Goal: Task Accomplishment & Management: Use online tool/utility

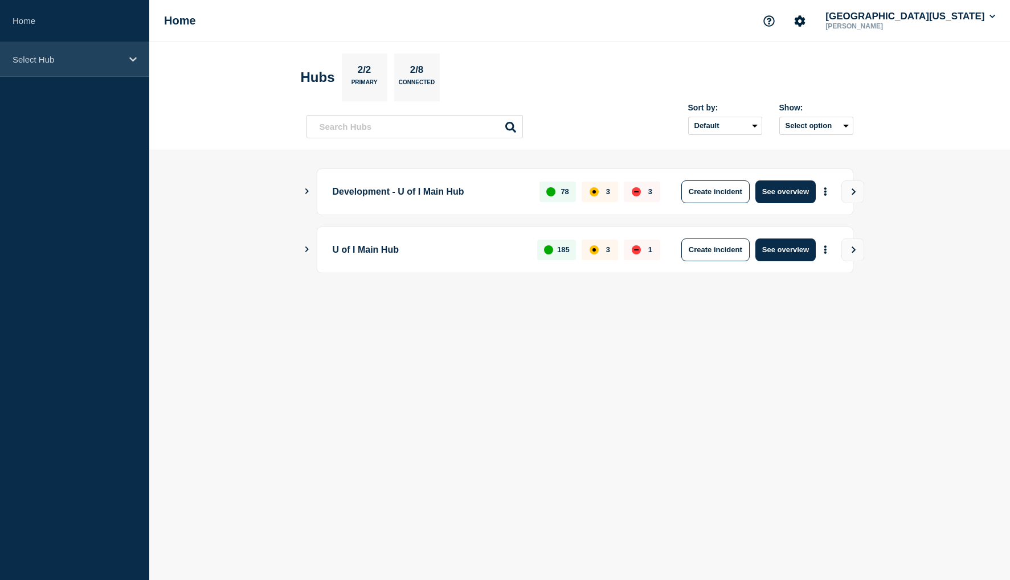
drag, startPoint x: 127, startPoint y: 60, endPoint x: 127, endPoint y: 66, distance: 6.3
click at [128, 60] on div "Select Hub" at bounding box center [74, 59] width 149 height 35
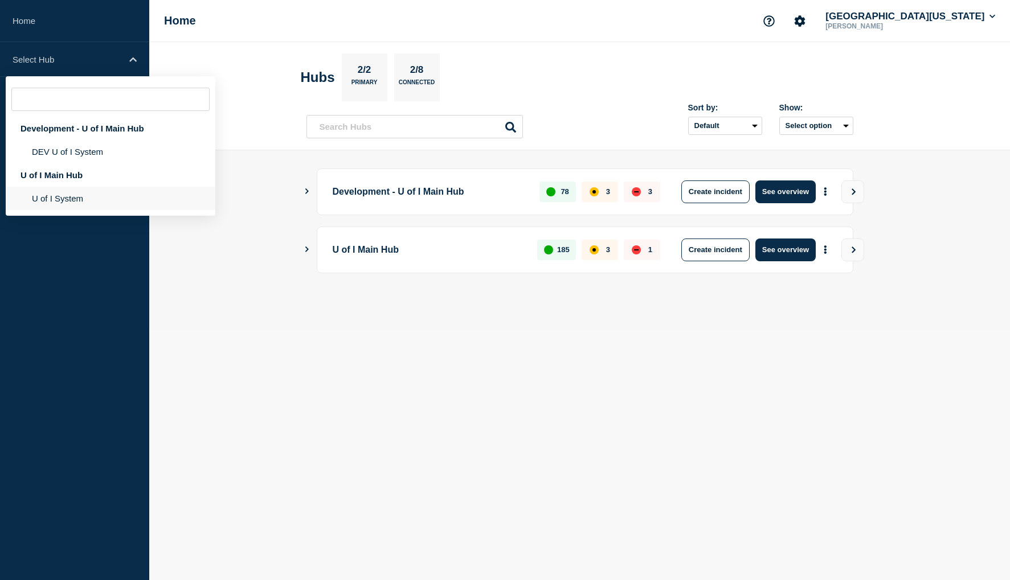
click at [66, 195] on li "U of I System" at bounding box center [111, 198] width 210 height 23
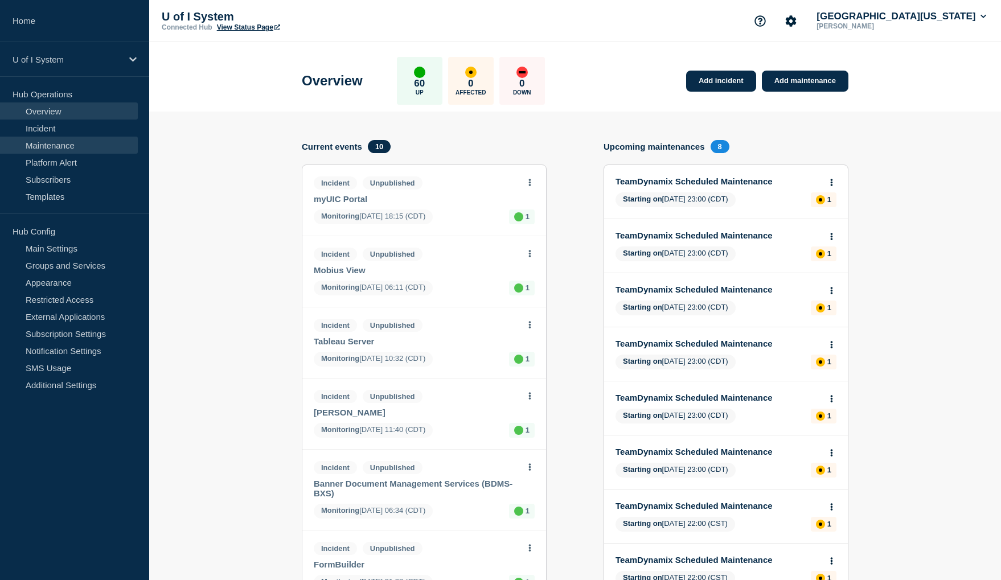
click at [66, 146] on link "Maintenance" at bounding box center [69, 145] width 138 height 17
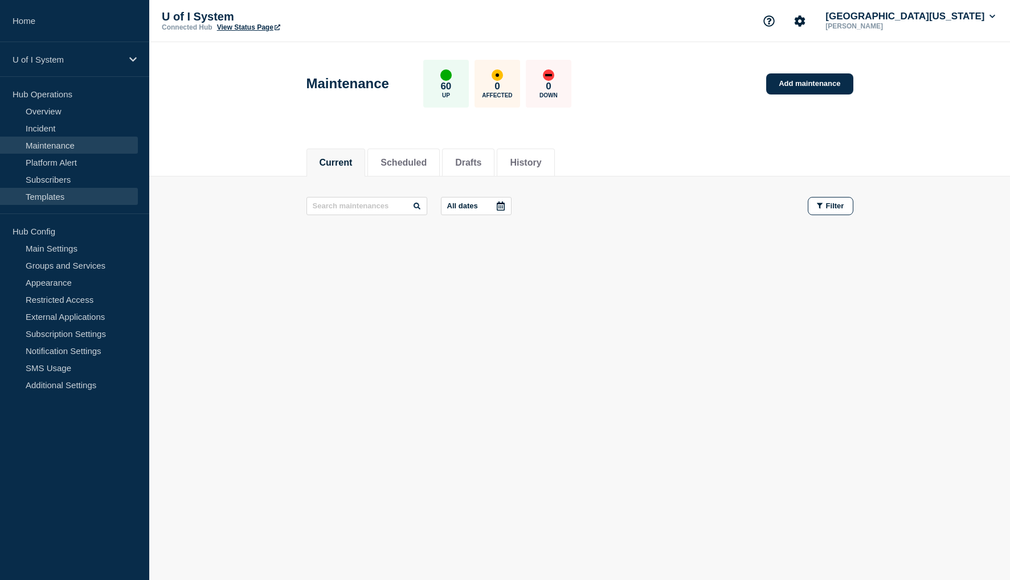
click at [42, 199] on link "Templates" at bounding box center [69, 196] width 138 height 17
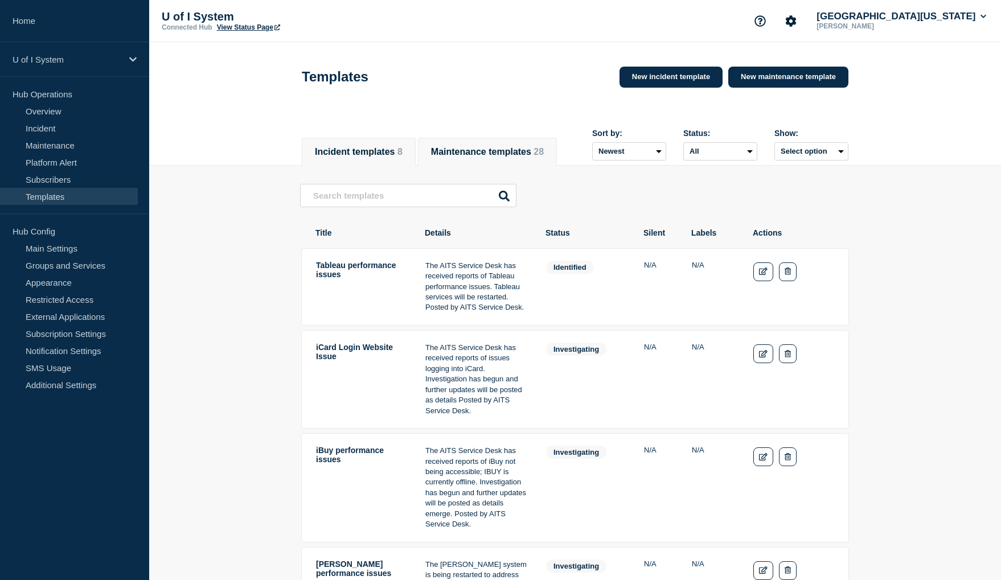
click at [488, 147] on button "Maintenance templates 28" at bounding box center [487, 152] width 113 height 10
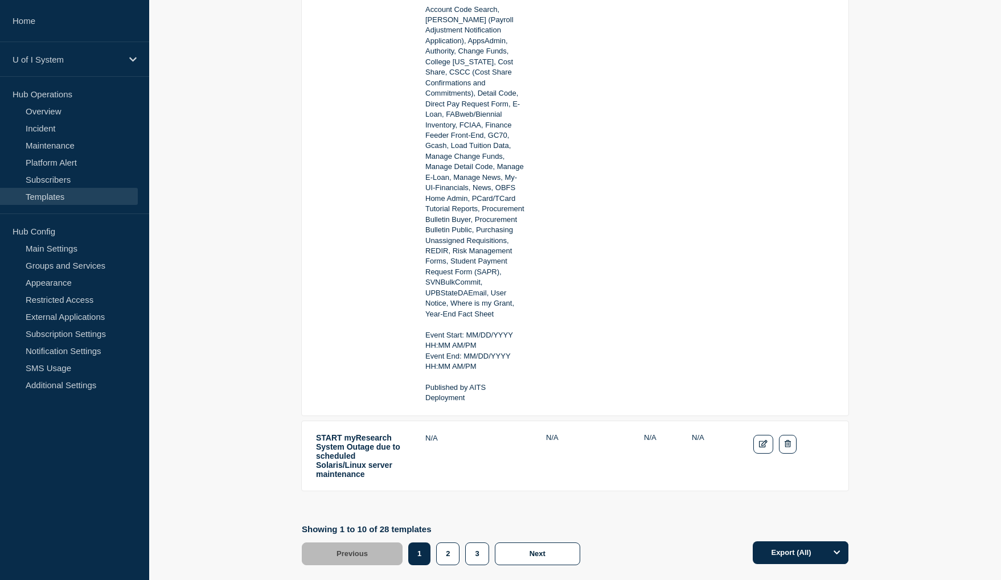
scroll to position [2547, 0]
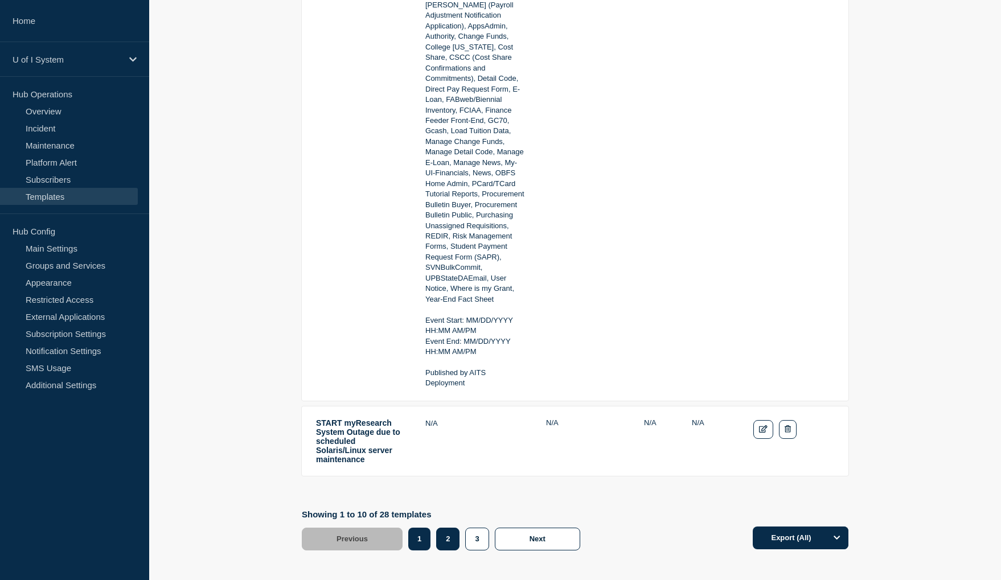
click at [456, 528] on button "2" at bounding box center [447, 539] width 23 height 23
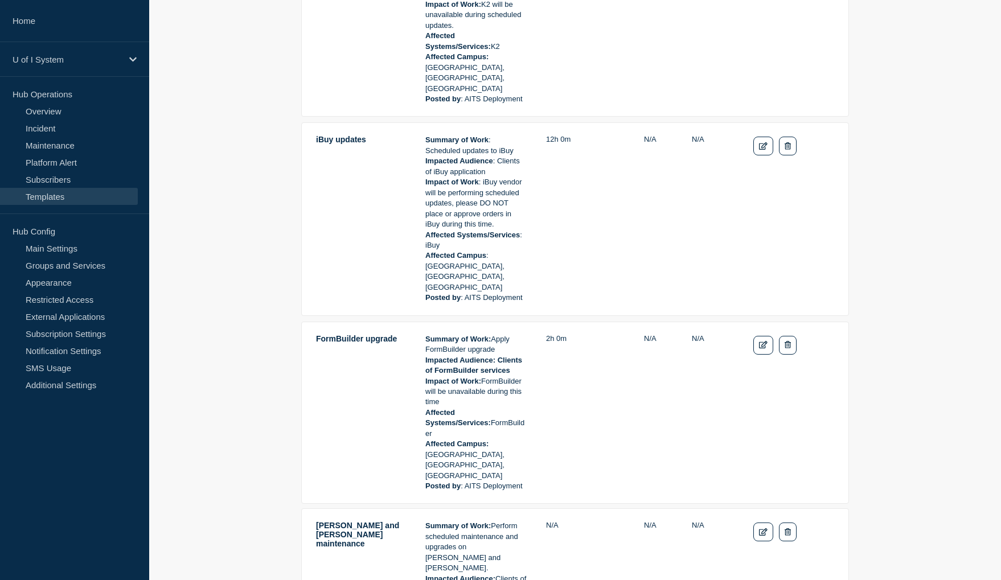
scroll to position [2125, 0]
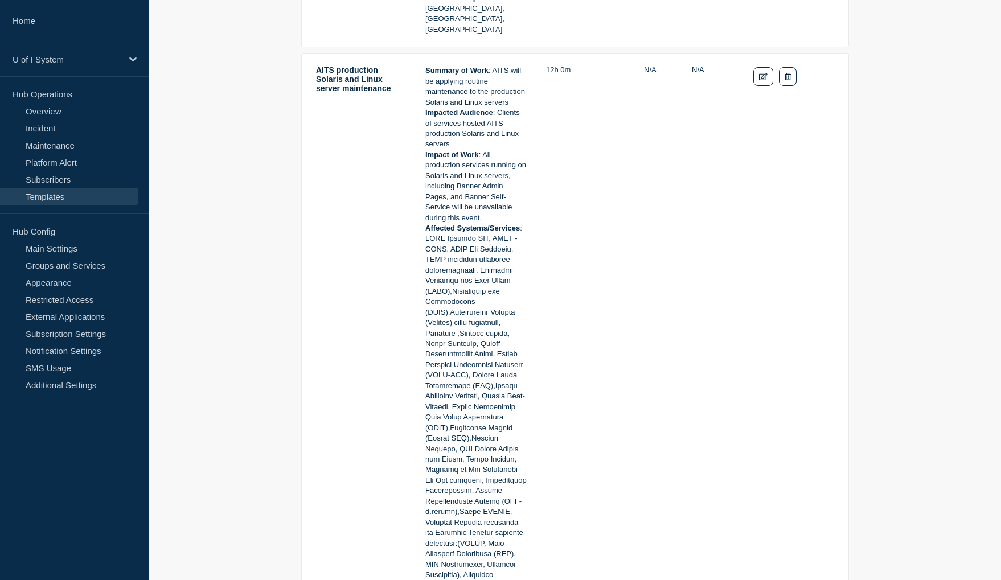
scroll to position [2068, 0]
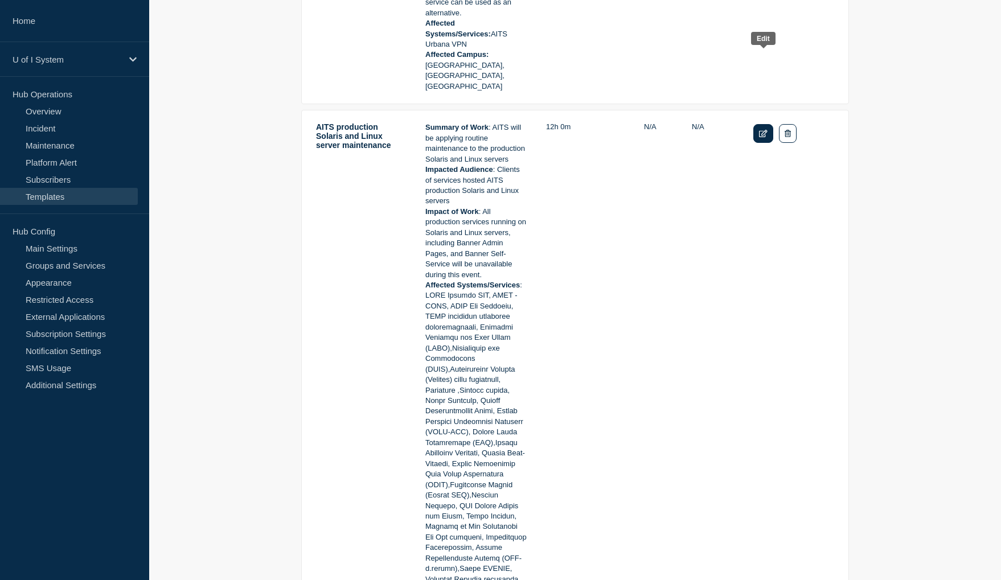
click at [759, 124] on link "Edit" at bounding box center [764, 133] width 20 height 19
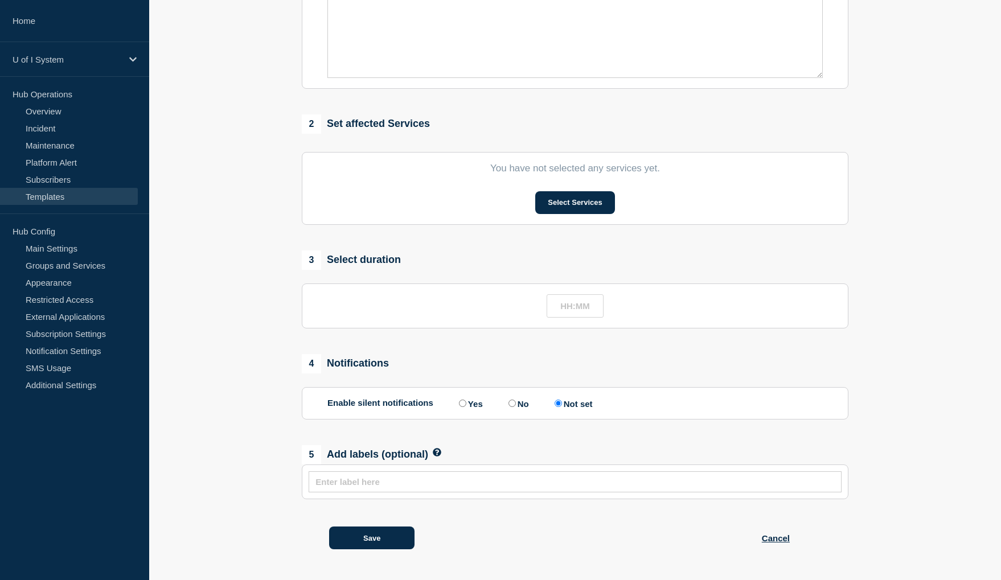
type input "AITS production Solaris and Linux server maintenance"
type input "12:00"
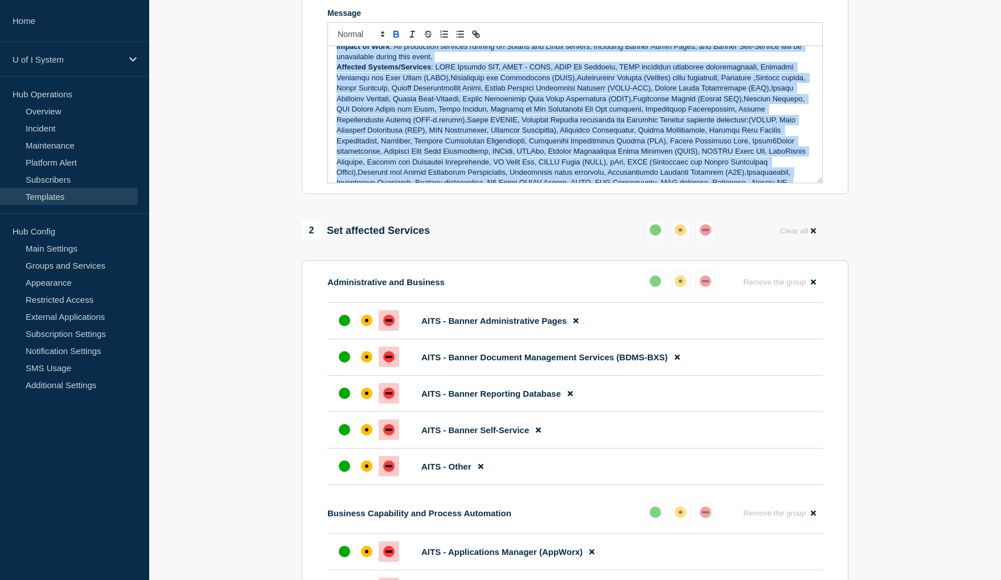
scroll to position [171, 0]
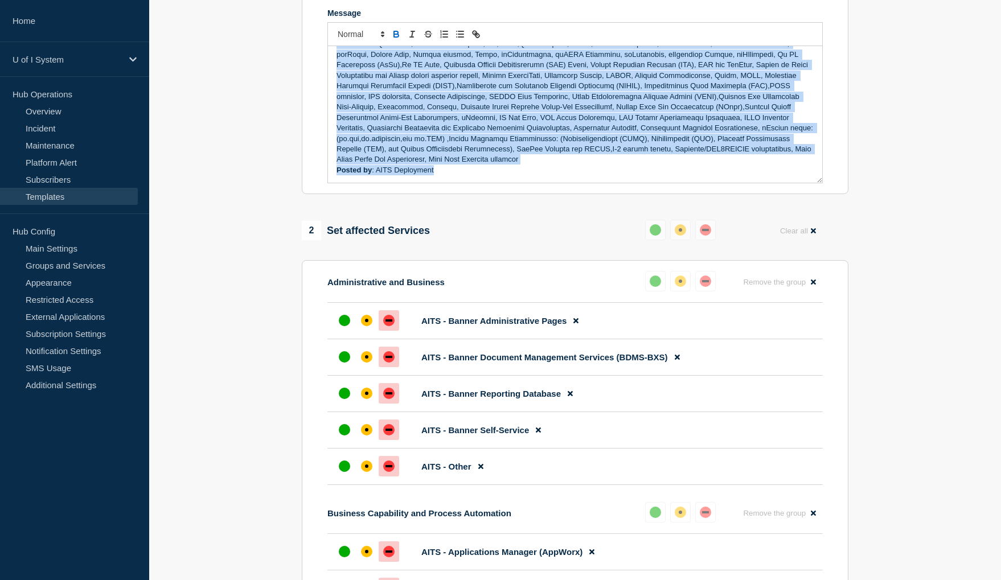
drag, startPoint x: 343, startPoint y: 64, endPoint x: 465, endPoint y: 182, distance: 170.0
click at [462, 183] on div "Summary of Work : AITS will be applying routine maintenance to the production S…" at bounding box center [575, 114] width 494 height 137
copy div "Summary of Work : AITS will be applying routine maintenance to the production S…"
